Goal: Task Accomplishment & Management: Use online tool/utility

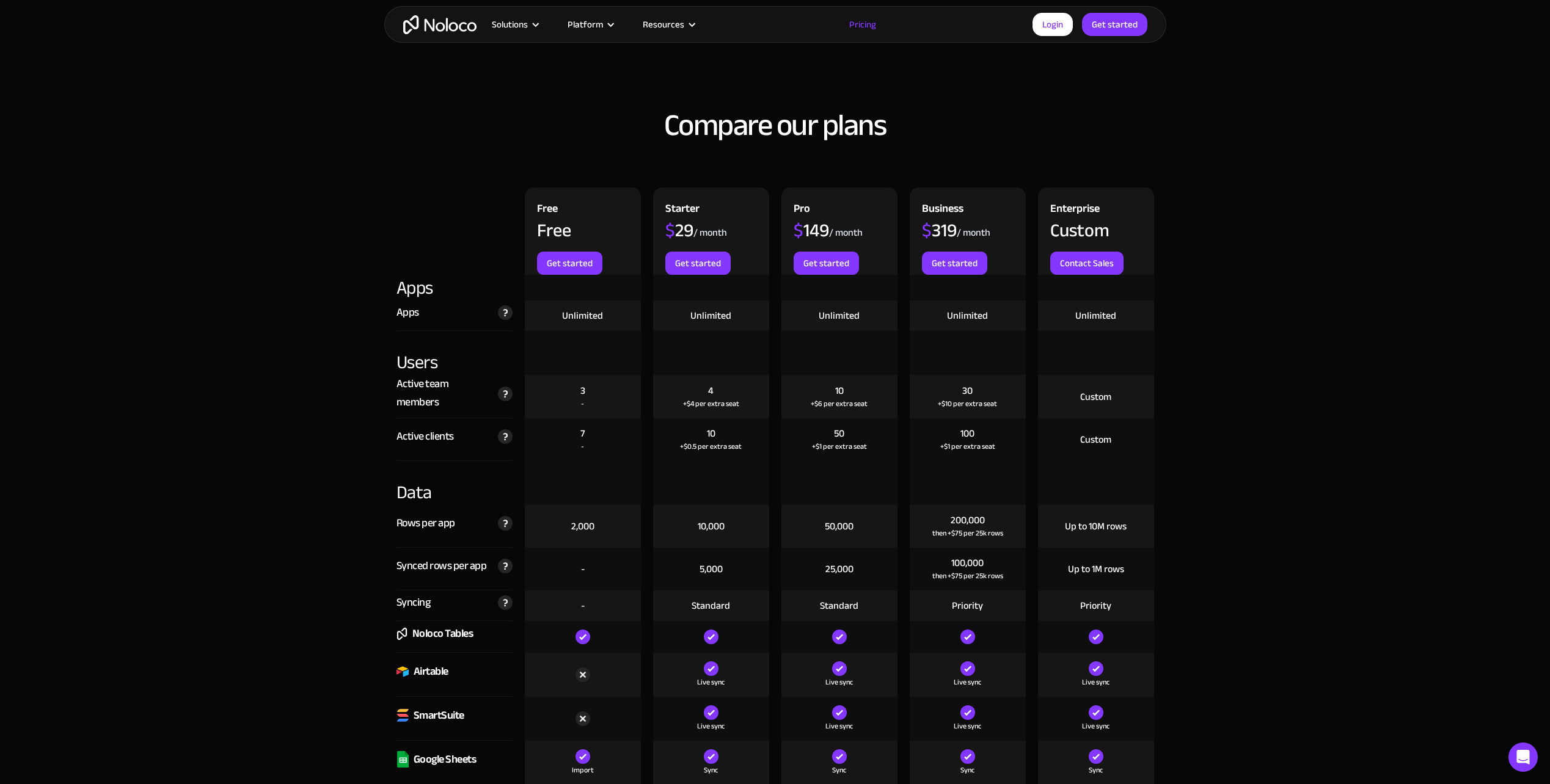
scroll to position [1038, 0]
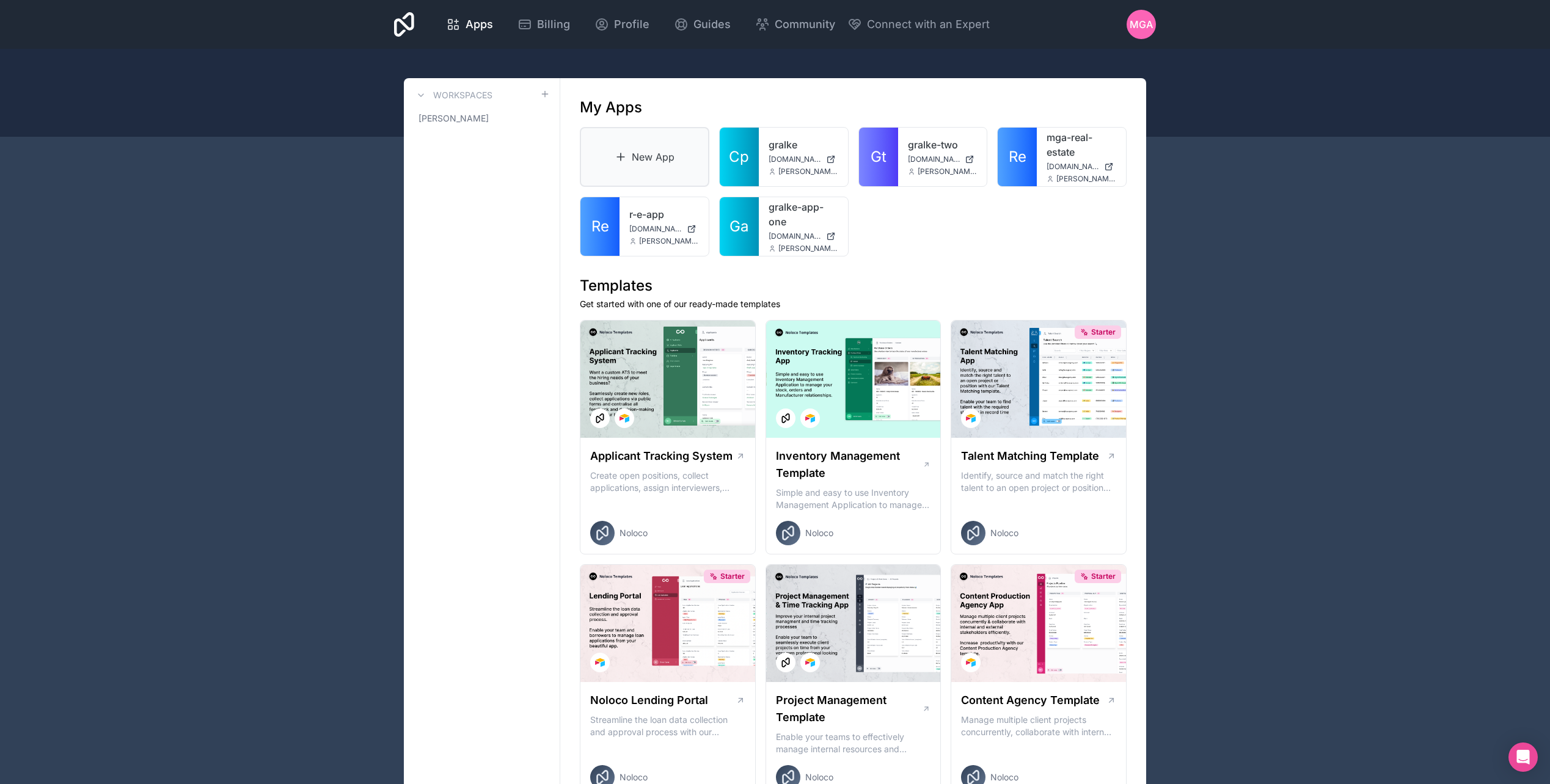
click at [653, 148] on link "New App" at bounding box center [645, 157] width 129 height 60
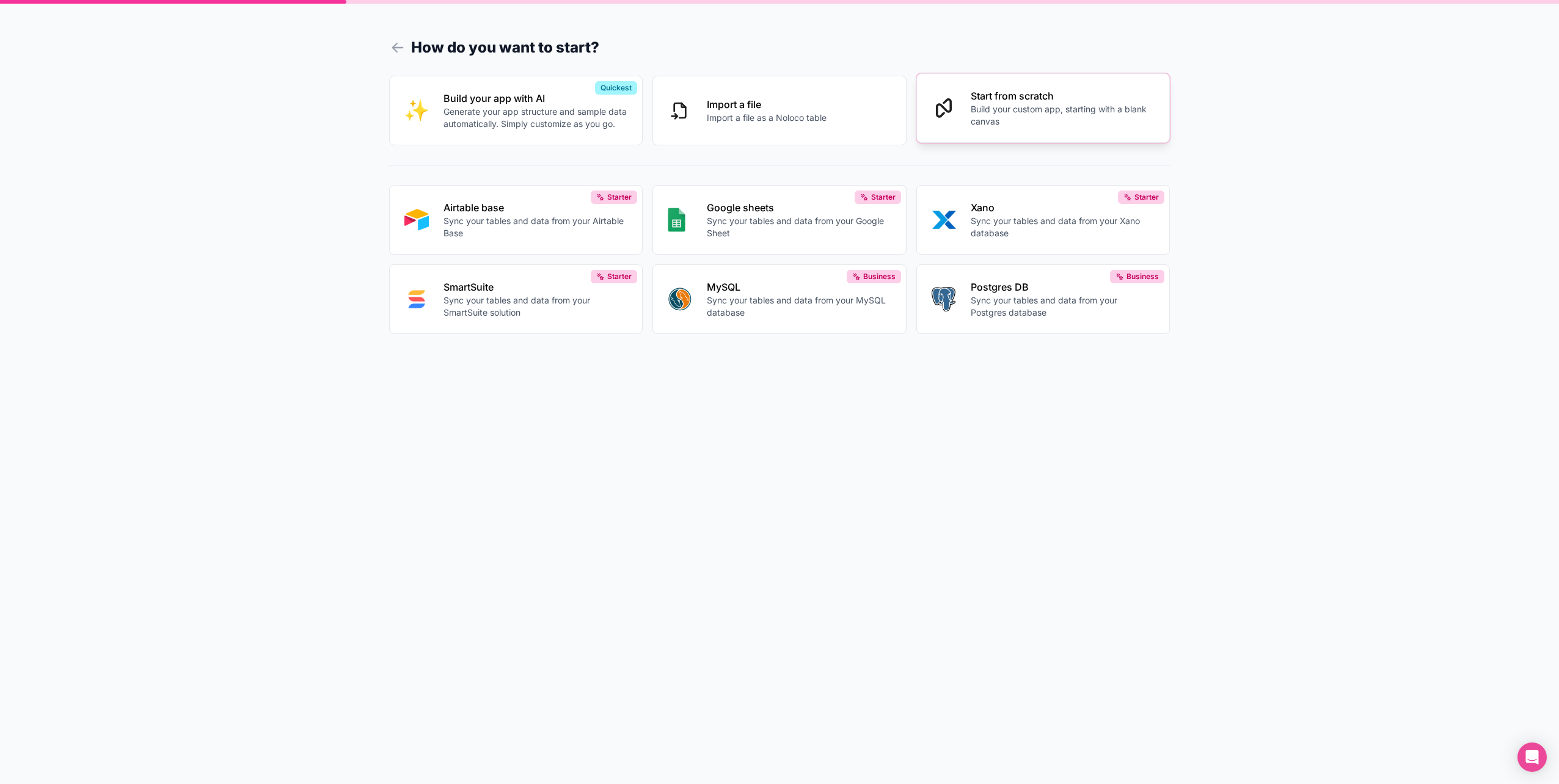
click at [1005, 102] on p "Start from scratch" at bounding box center [1063, 95] width 185 height 15
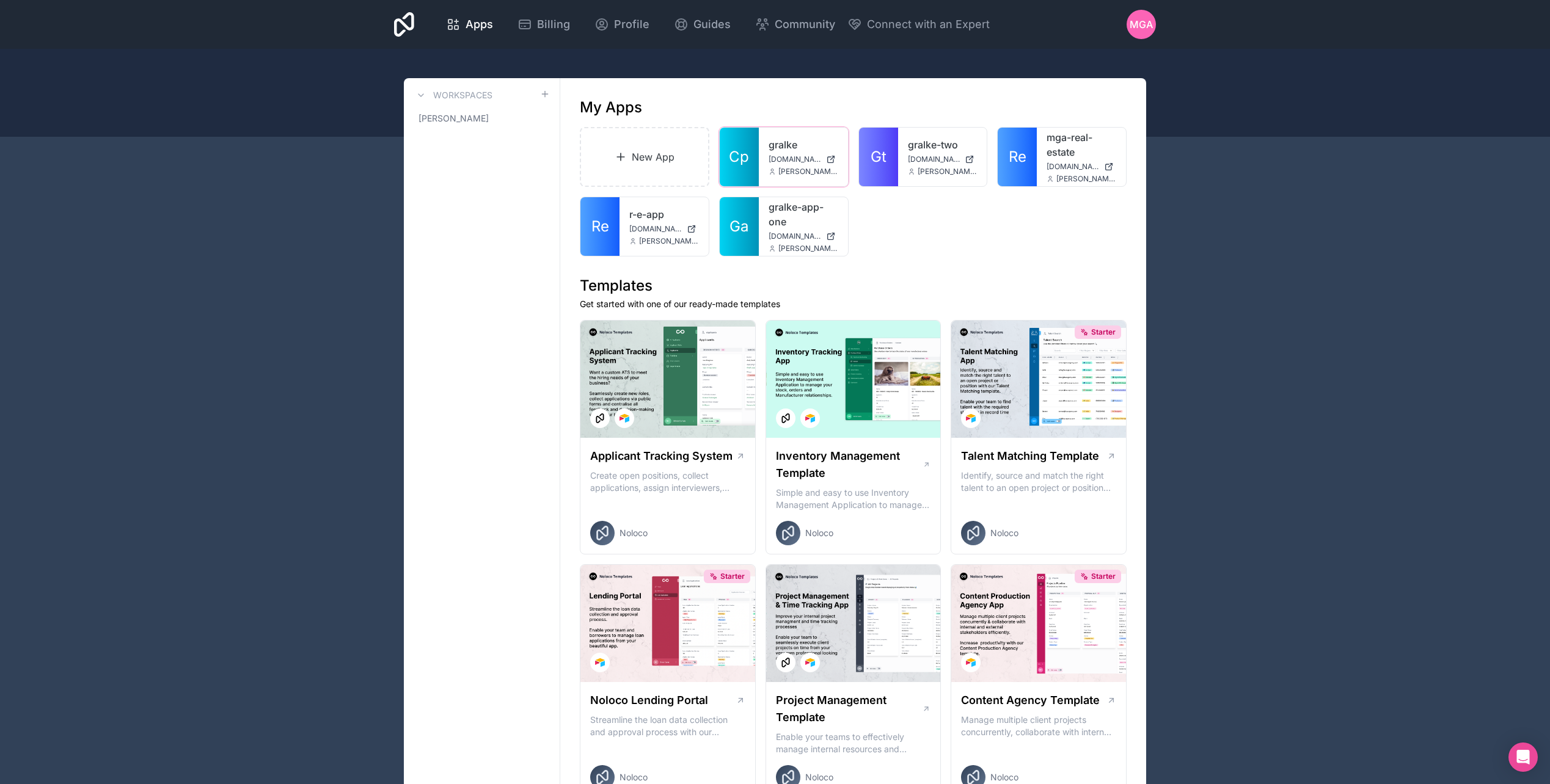
click at [786, 143] on link "gralke" at bounding box center [803, 145] width 70 height 15
